Goal: Task Accomplishment & Management: Manage account settings

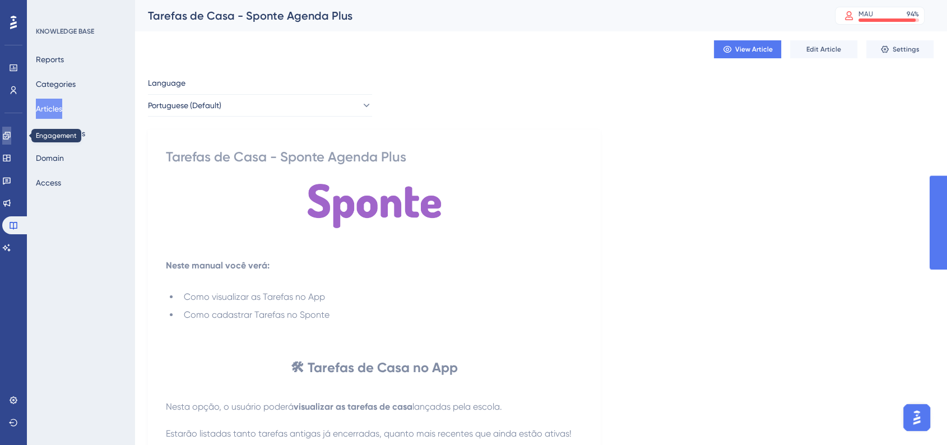
click at [11, 136] on link at bounding box center [6, 136] width 9 height 18
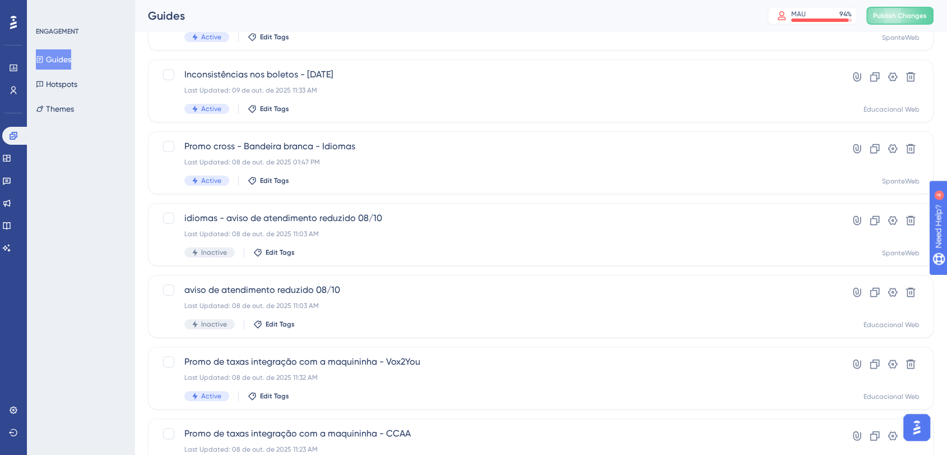
scroll to position [188, 0]
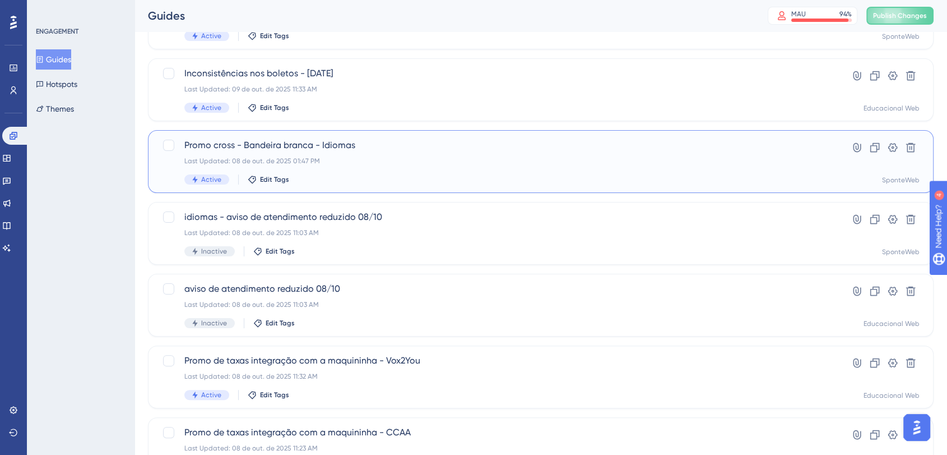
click at [515, 180] on div "Active Edit Tags" at bounding box center [495, 179] width 623 height 10
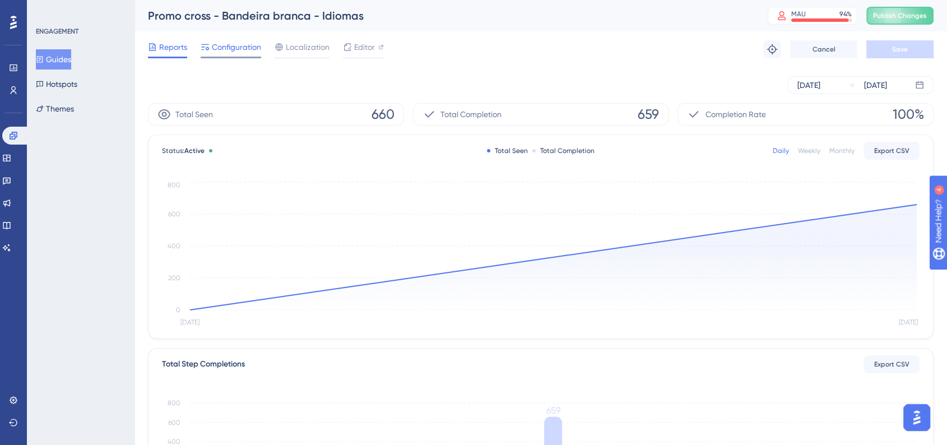
click at [220, 50] on span "Configuration" at bounding box center [236, 46] width 49 height 13
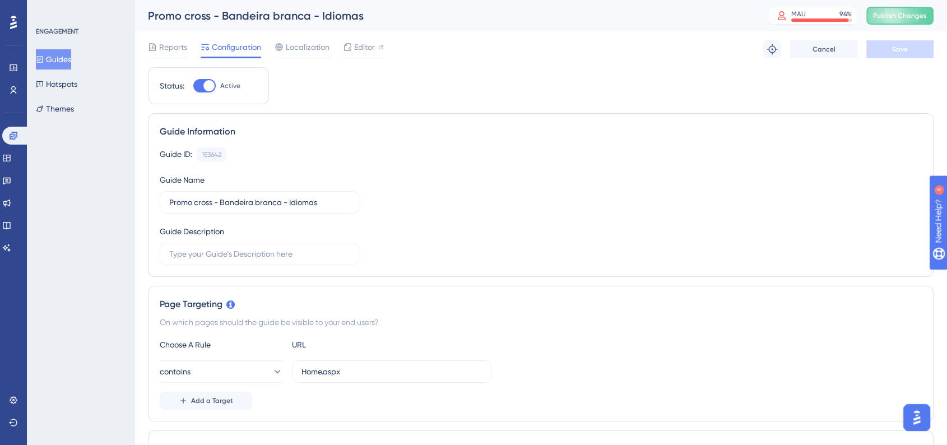
click at [210, 88] on div at bounding box center [208, 85] width 11 height 11
click at [193, 86] on input "Active" at bounding box center [193, 86] width 1 height 1
checkbox input "false"
click at [919, 57] on button "Save" at bounding box center [899, 49] width 67 height 18
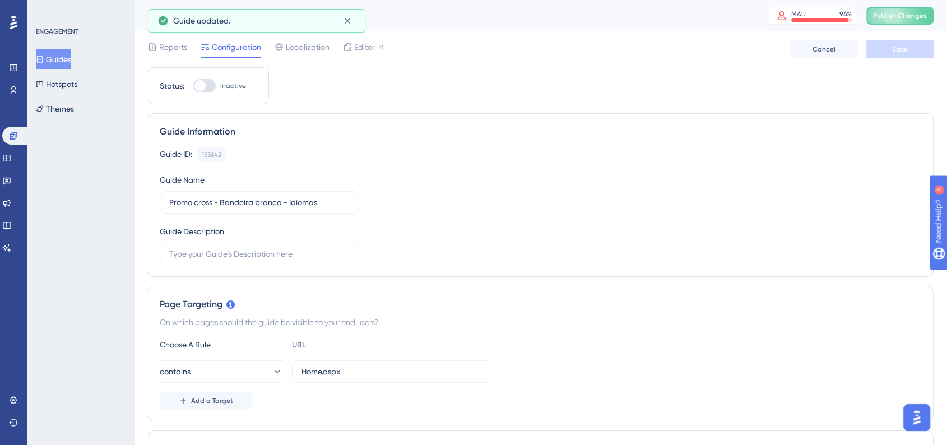
click at [53, 59] on button "Guides" at bounding box center [53, 59] width 35 height 20
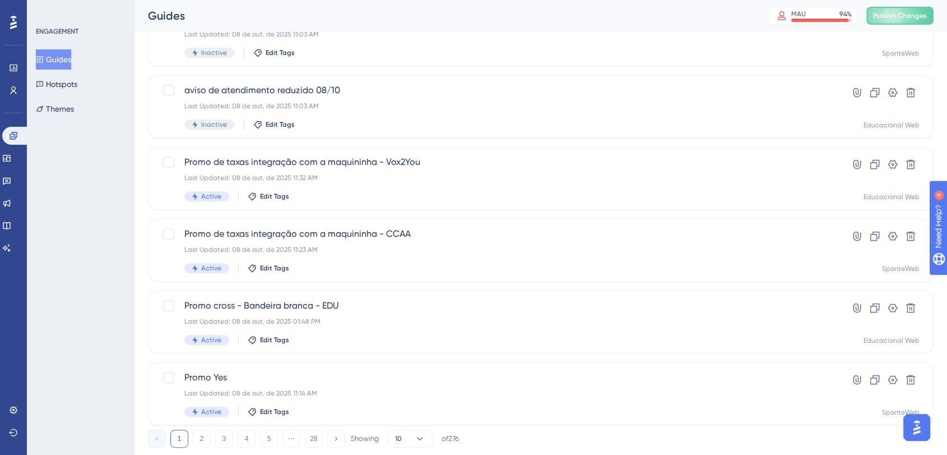
scroll to position [389, 0]
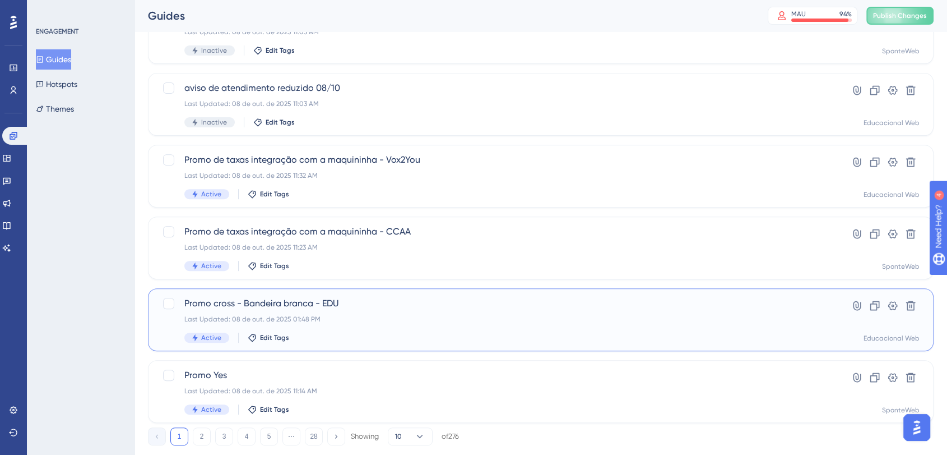
click at [355, 336] on div "Active Edit Tags" at bounding box center [495, 337] width 623 height 10
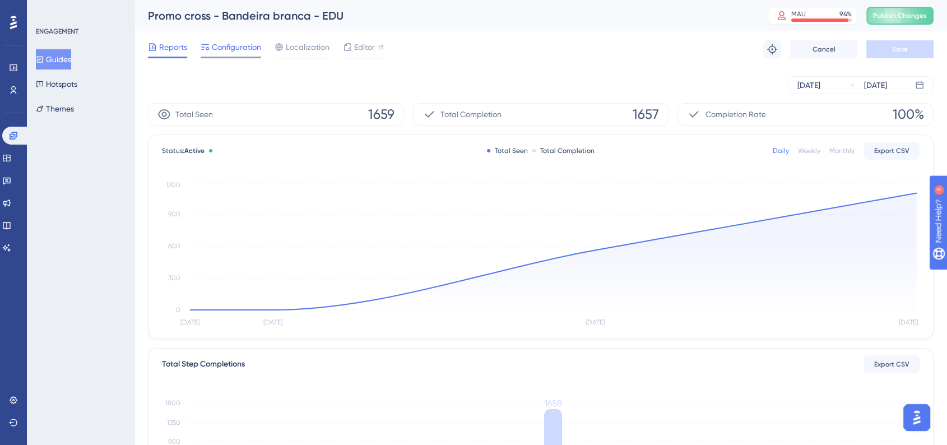
click at [217, 45] on span "Configuration" at bounding box center [236, 46] width 49 height 13
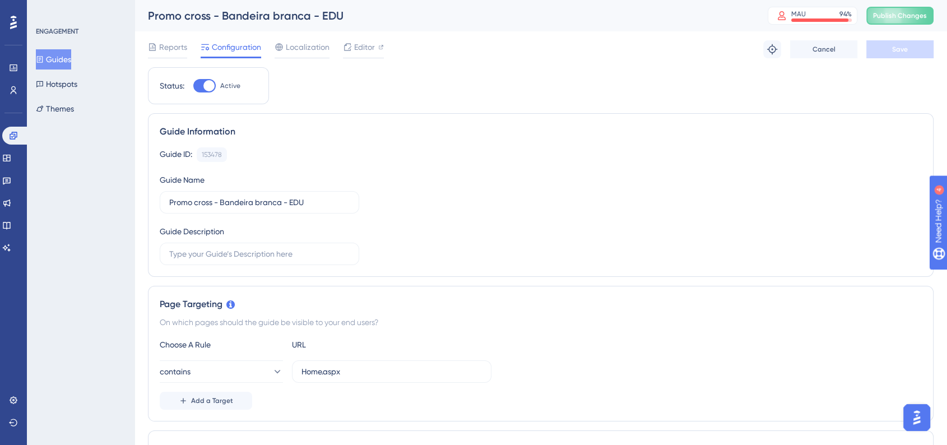
click at [202, 81] on div at bounding box center [204, 85] width 22 height 13
click at [193, 86] on input "Active" at bounding box center [193, 86] width 1 height 1
checkbox input "false"
click at [870, 44] on button "Save" at bounding box center [899, 49] width 67 height 18
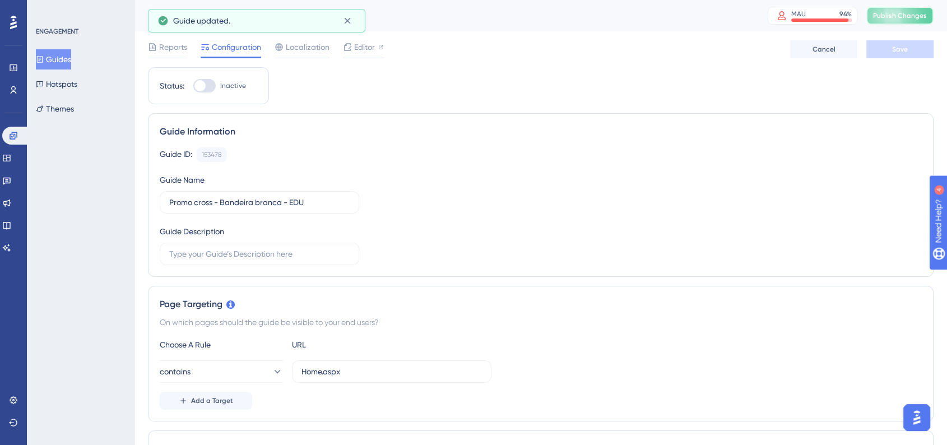
click at [915, 22] on button "Publish Changes" at bounding box center [899, 16] width 67 height 18
click at [16, 129] on link at bounding box center [15, 136] width 27 height 18
